Goal: Ask a question

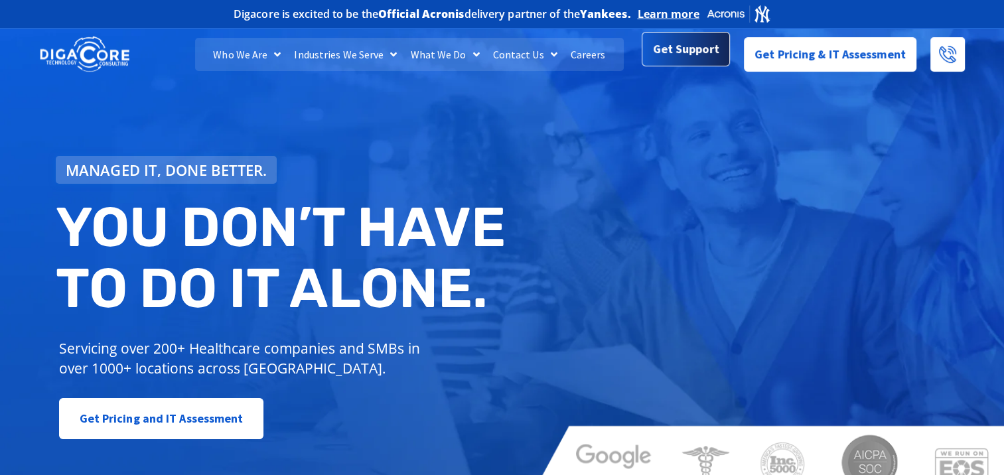
click at [692, 50] on span "Get Support" at bounding box center [686, 49] width 66 height 27
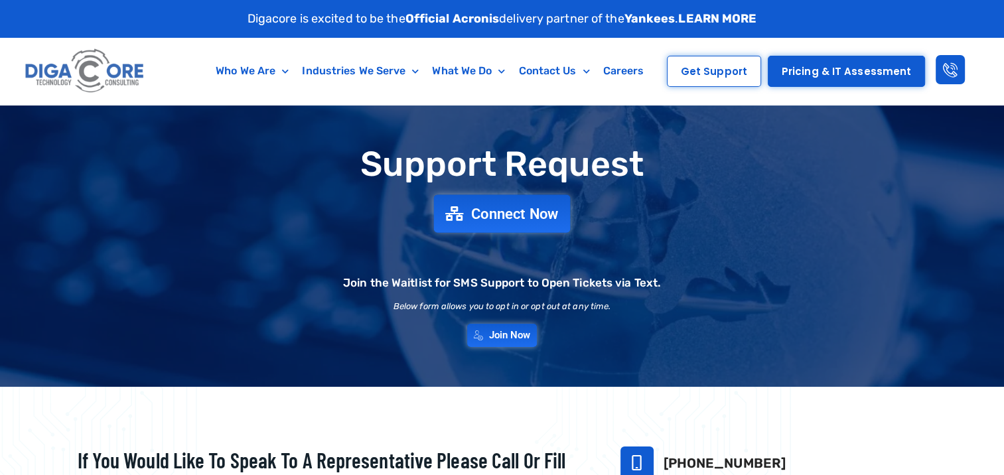
click at [515, 208] on span "Connect Now" at bounding box center [515, 213] width 88 height 15
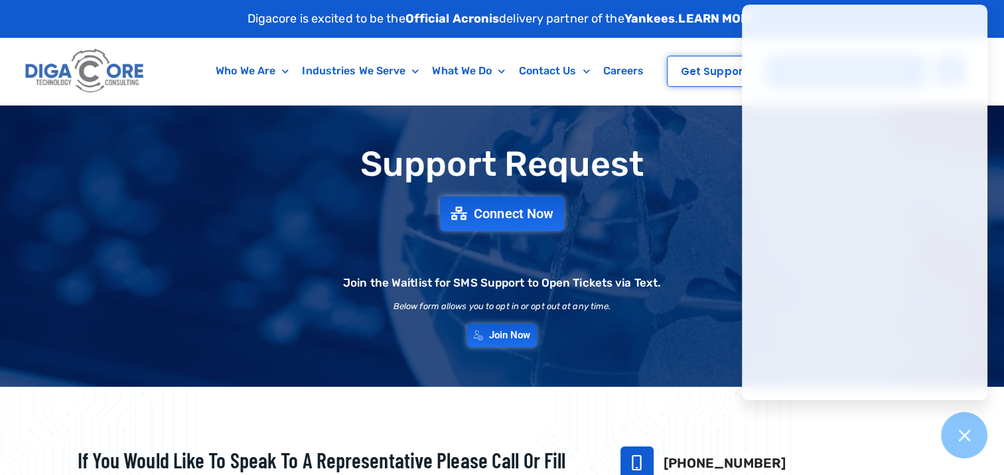
click at [517, 100] on div "Who We Are About Us Our Leadership Testimonials Blog Industries We Serve Health…" at bounding box center [409, 71] width 496 height 67
click at [532, 19] on p "Digacore is excited to be the Official Acronis delivery partner of the Yankees …" at bounding box center [501, 19] width 509 height 18
click at [48, 72] on img at bounding box center [85, 71] width 127 height 54
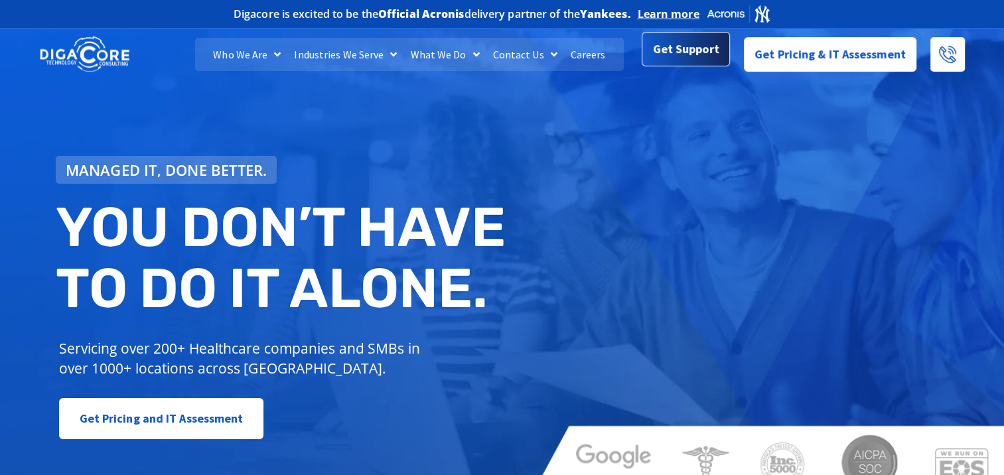
click at [683, 48] on span "Get Support" at bounding box center [686, 49] width 66 height 27
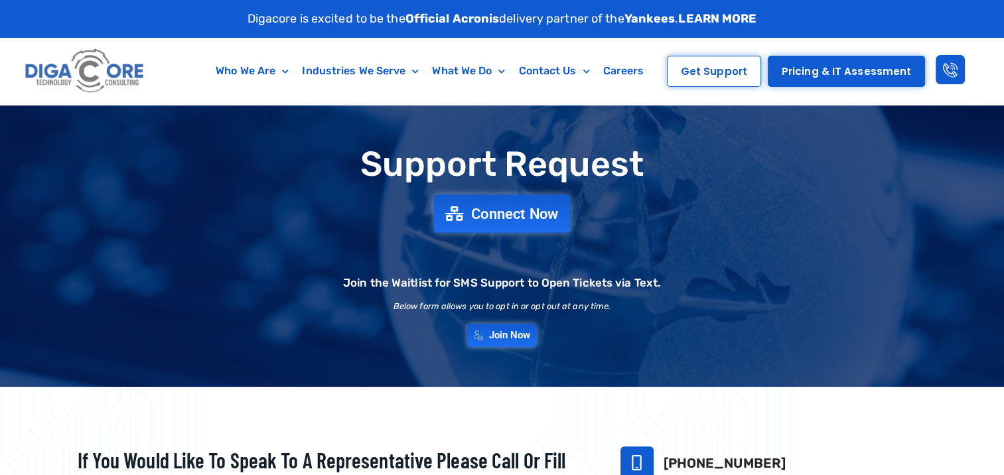
click at [535, 216] on span "Connect Now" at bounding box center [515, 213] width 88 height 15
